Goal: Navigation & Orientation: Find specific page/section

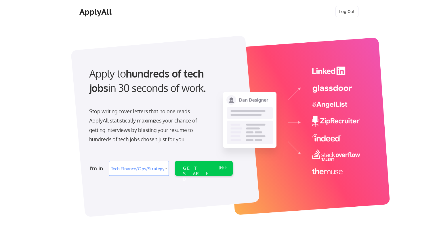
select select ""tech_finance_biz_ops_cos""
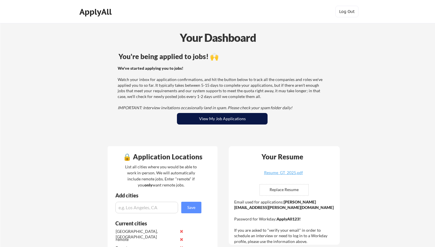
click at [218, 122] on button "View My Job Applications" at bounding box center [222, 119] width 91 height 12
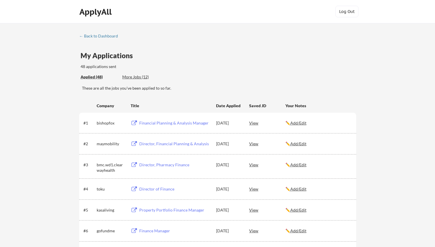
click at [86, 38] on div "← Back to Dashboard" at bounding box center [100, 36] width 43 height 4
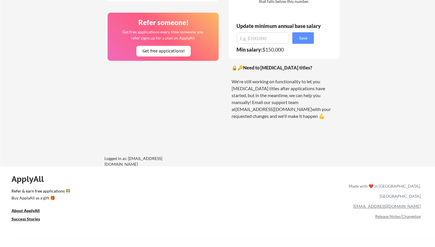
scroll to position [432, 0]
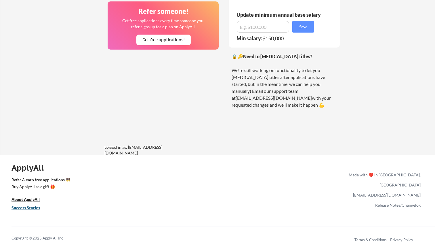
click at [34, 208] on u "Success Stories" at bounding box center [26, 207] width 28 height 5
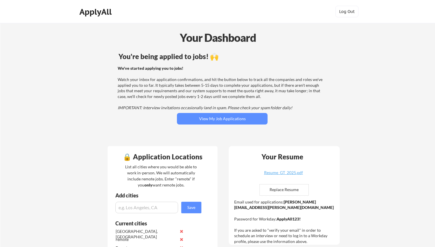
click at [92, 14] on div "ApplyAll" at bounding box center [96, 12] width 34 height 10
